Goal: Task Accomplishment & Management: Use online tool/utility

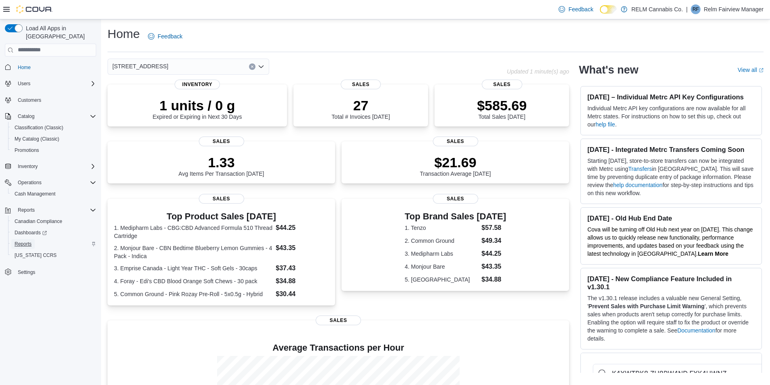
click at [18, 241] on span "Reports" at bounding box center [23, 244] width 17 height 6
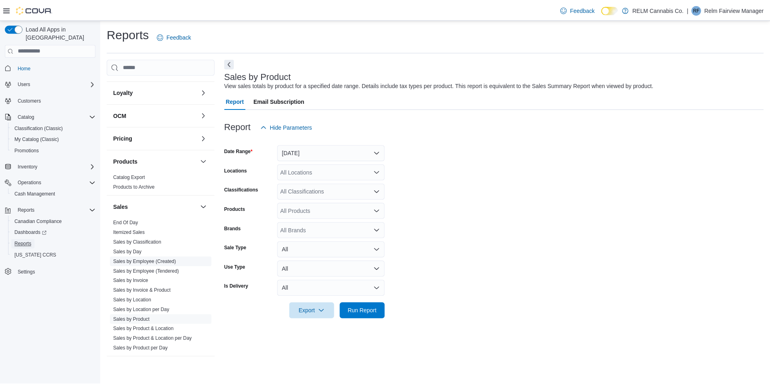
scroll to position [202, 0]
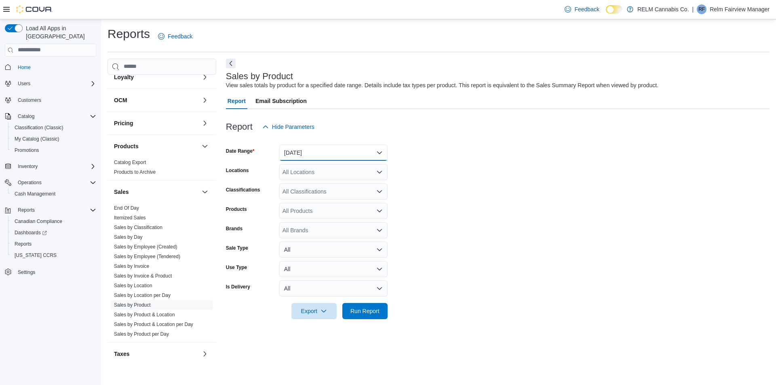
click at [326, 152] on button "[DATE]" at bounding box center [333, 153] width 108 height 16
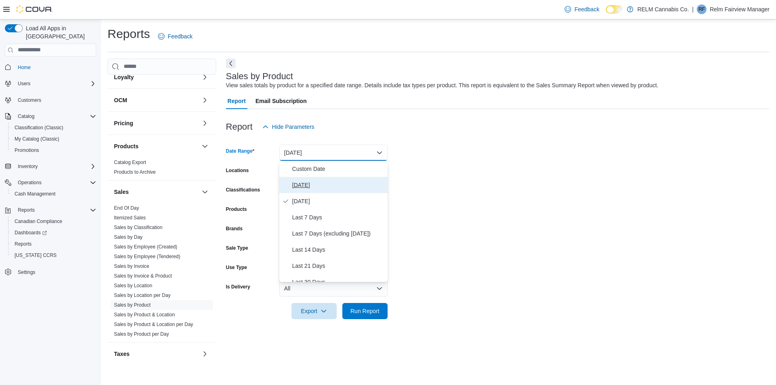
click at [302, 181] on span "[DATE]" at bounding box center [338, 185] width 92 height 10
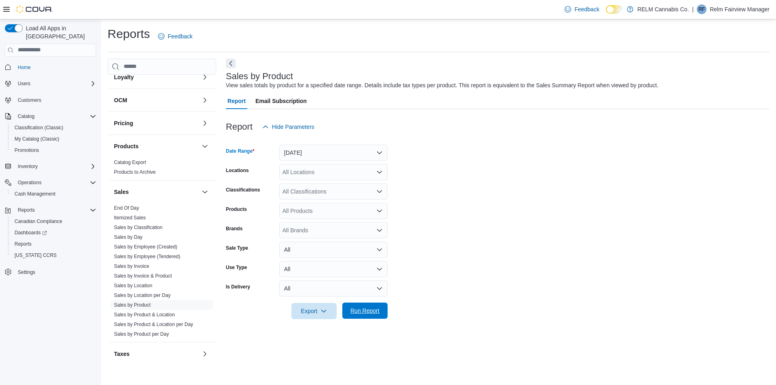
click at [367, 312] on span "Run Report" at bounding box center [365, 311] width 29 height 8
